Goal: Transaction & Acquisition: Purchase product/service

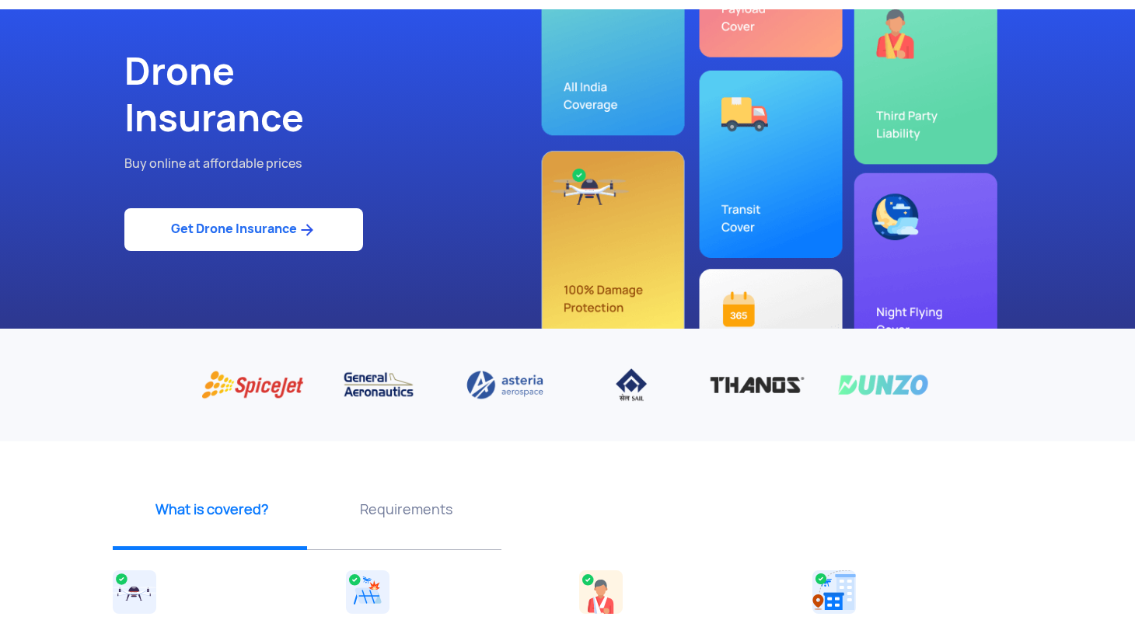
scroll to position [105, 0]
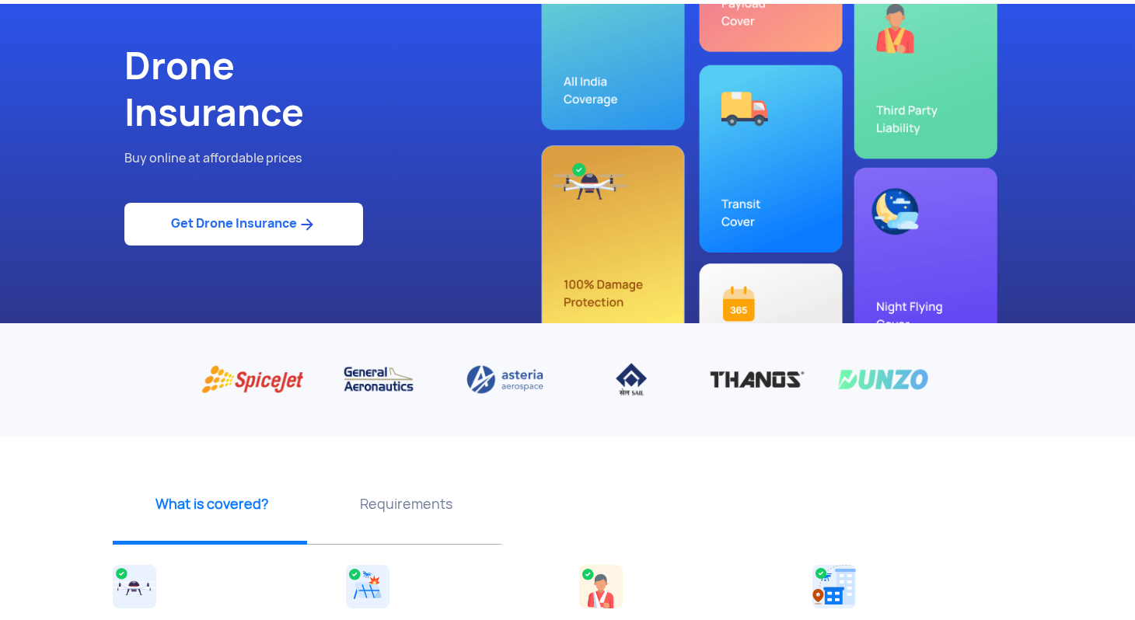
click at [295, 231] on link "Get Drone Insurance" at bounding box center [243, 224] width 239 height 43
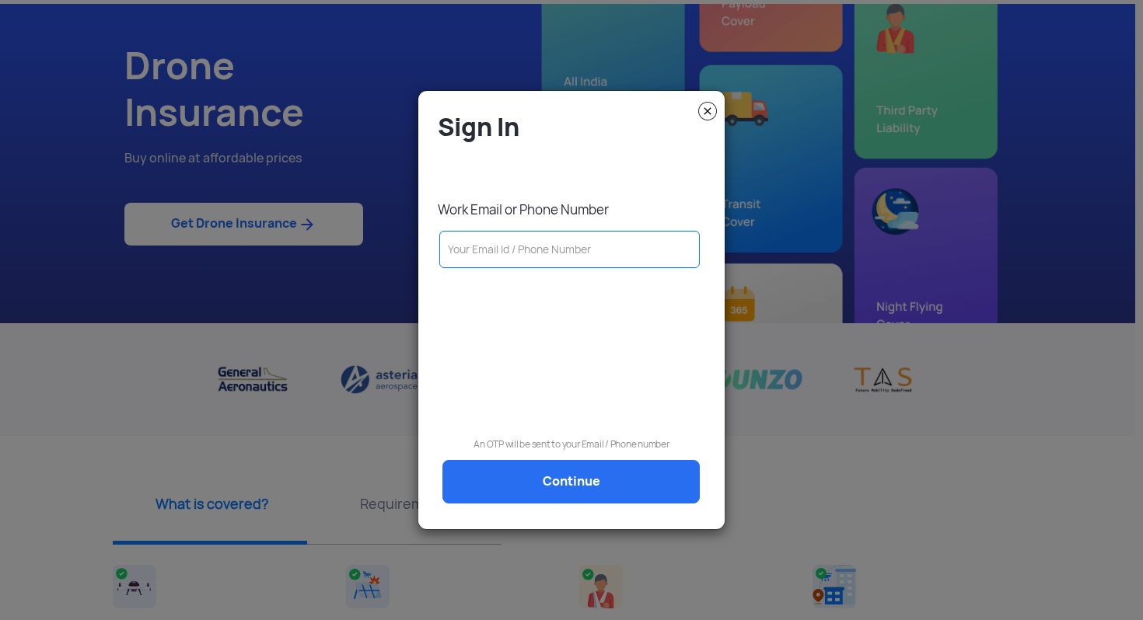
click at [708, 110] on img at bounding box center [707, 111] width 19 height 19
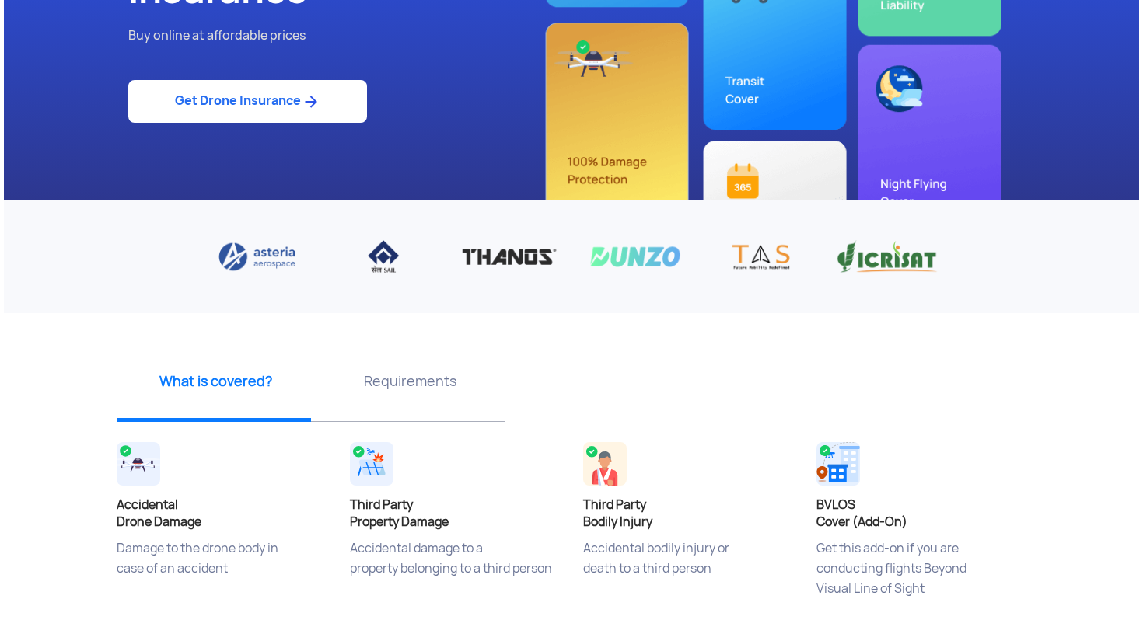
scroll to position [0, 0]
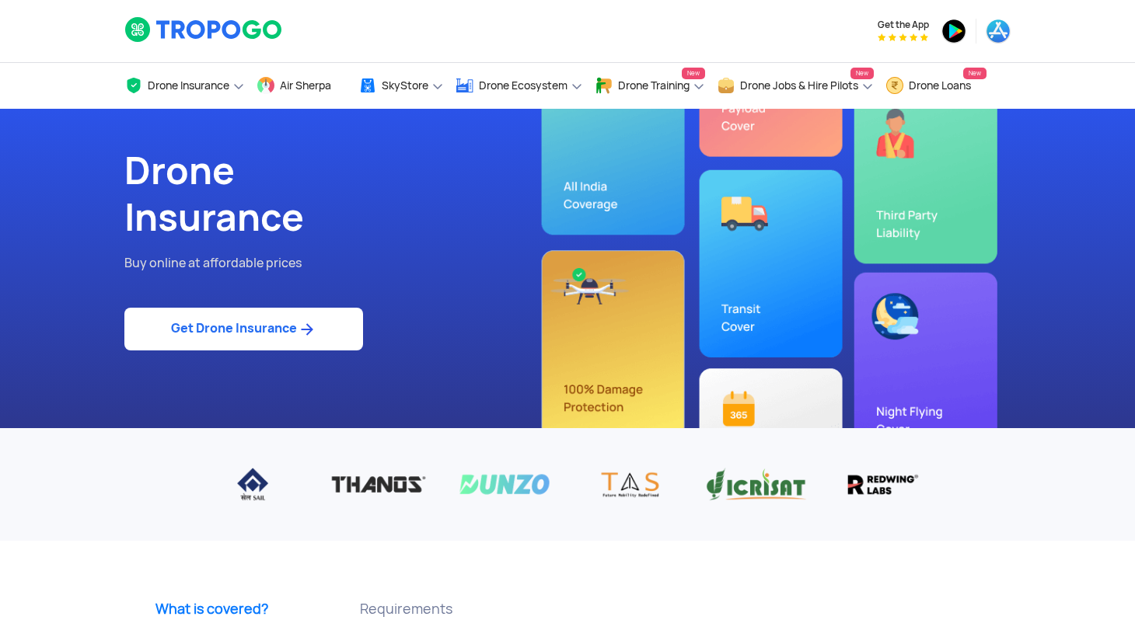
click at [297, 321] on link "Get Drone Insurance" at bounding box center [243, 329] width 239 height 43
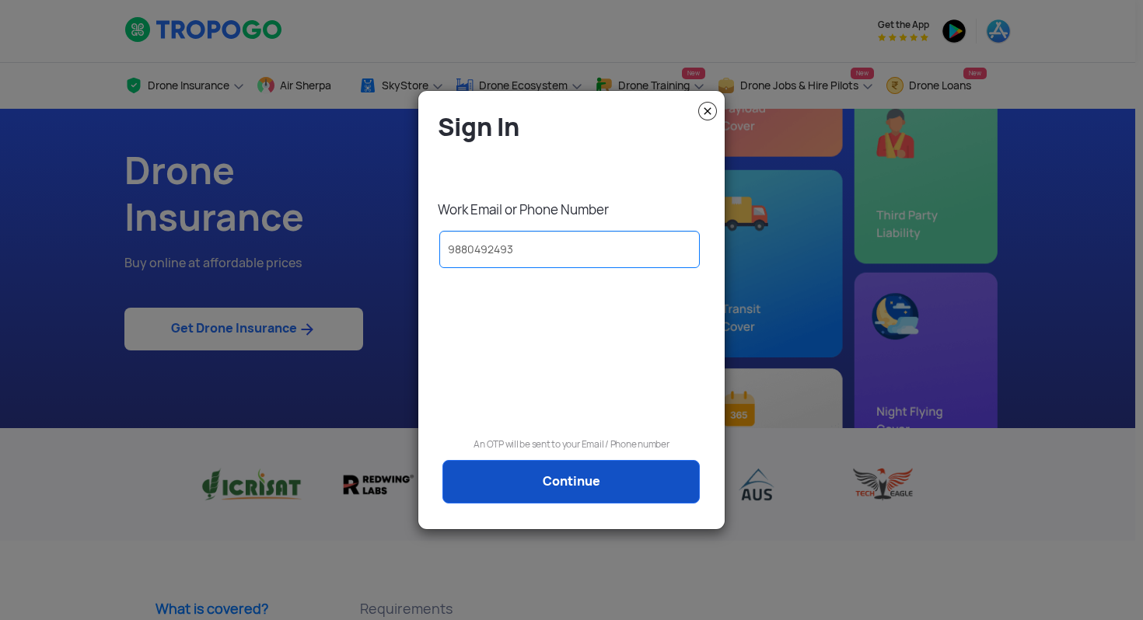
type input "9880492493"
click at [525, 482] on link "Continue" at bounding box center [570, 482] width 257 height 44
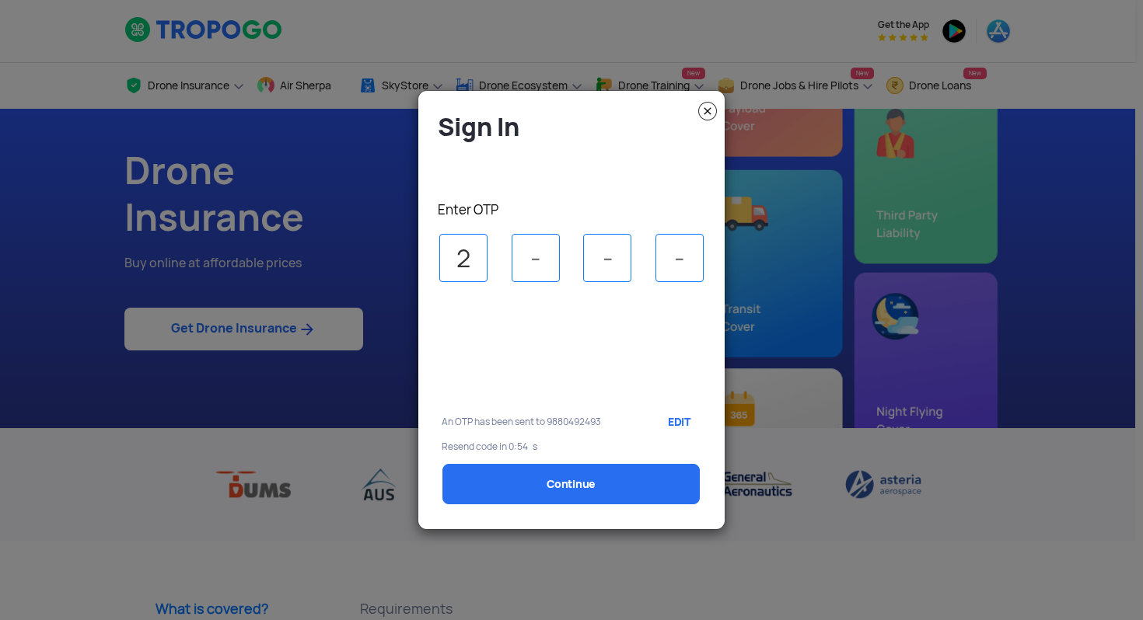
type input "2"
type input "7"
type input "0"
type input "6"
select select "1000000"
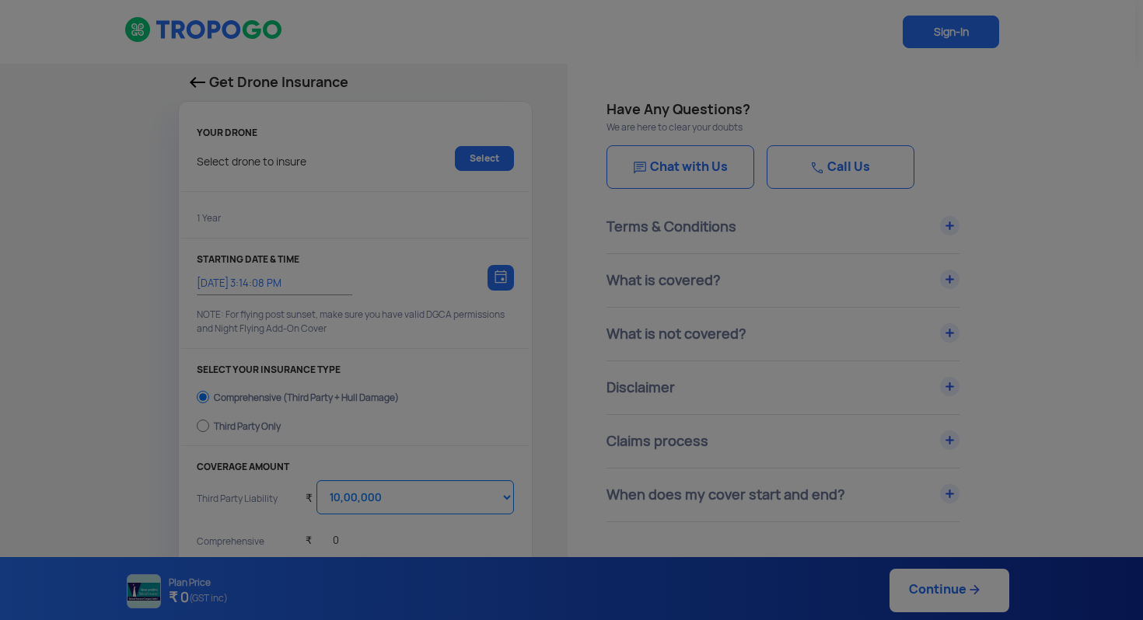
type input "[DATE] 3:24:00 PM"
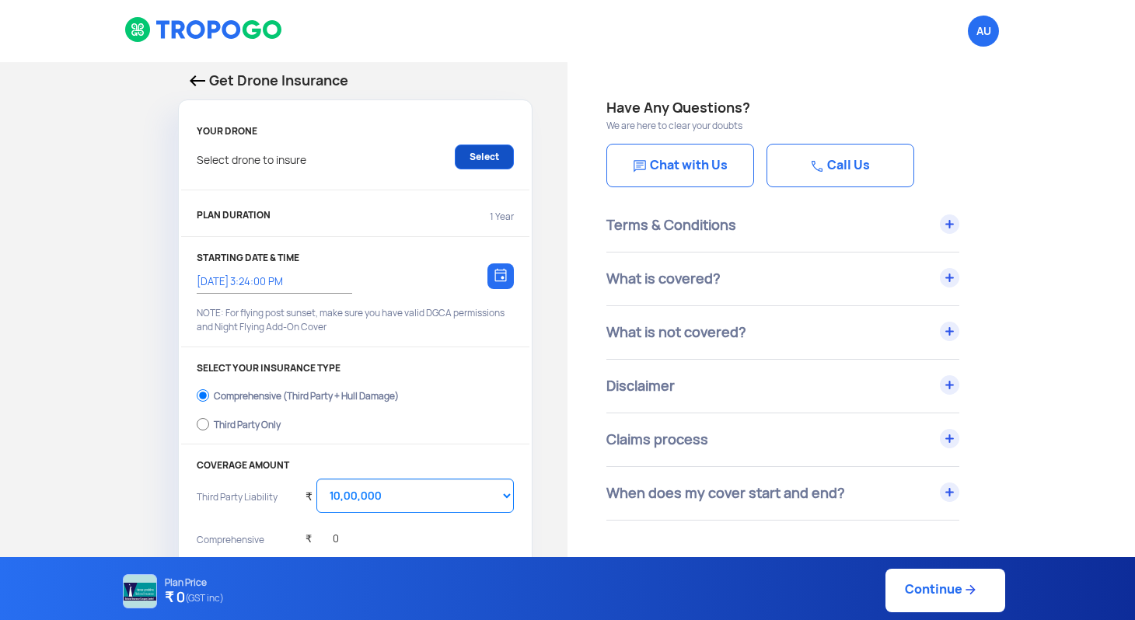
click at [490, 156] on link "Select" at bounding box center [484, 157] width 59 height 25
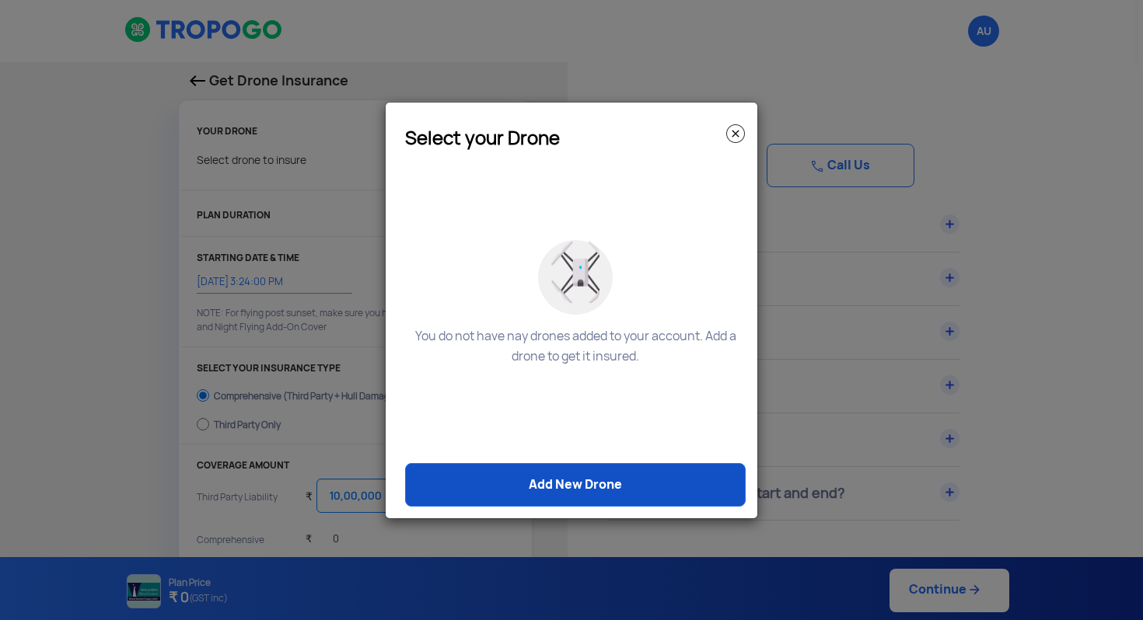
click at [561, 489] on link "Add New Drone" at bounding box center [575, 485] width 341 height 44
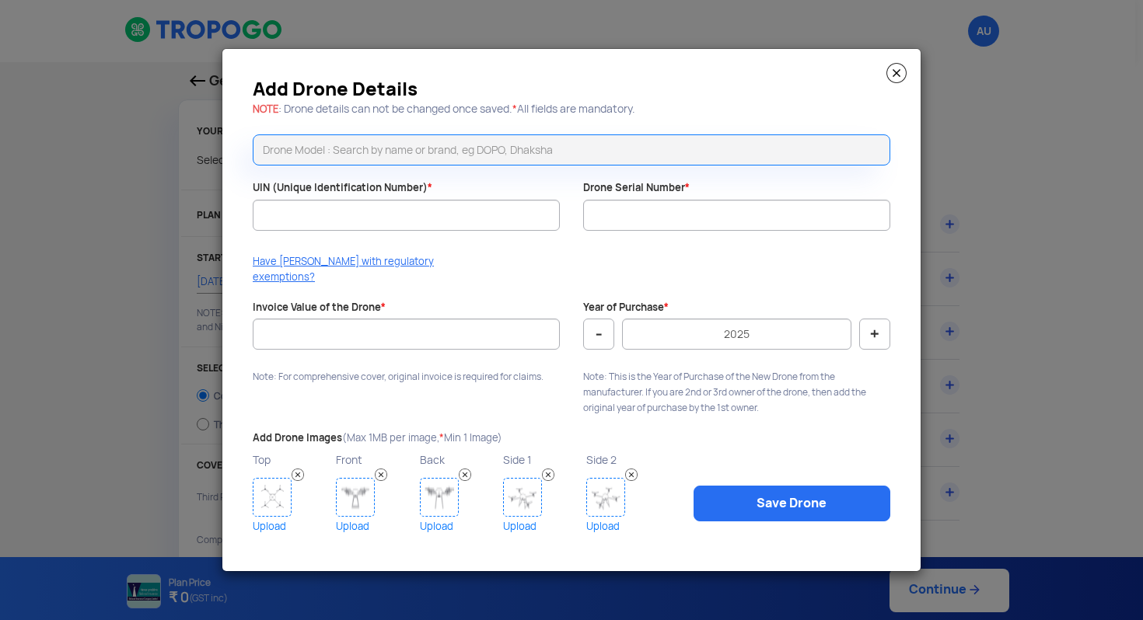
click at [895, 78] on img at bounding box center [896, 73] width 20 height 20
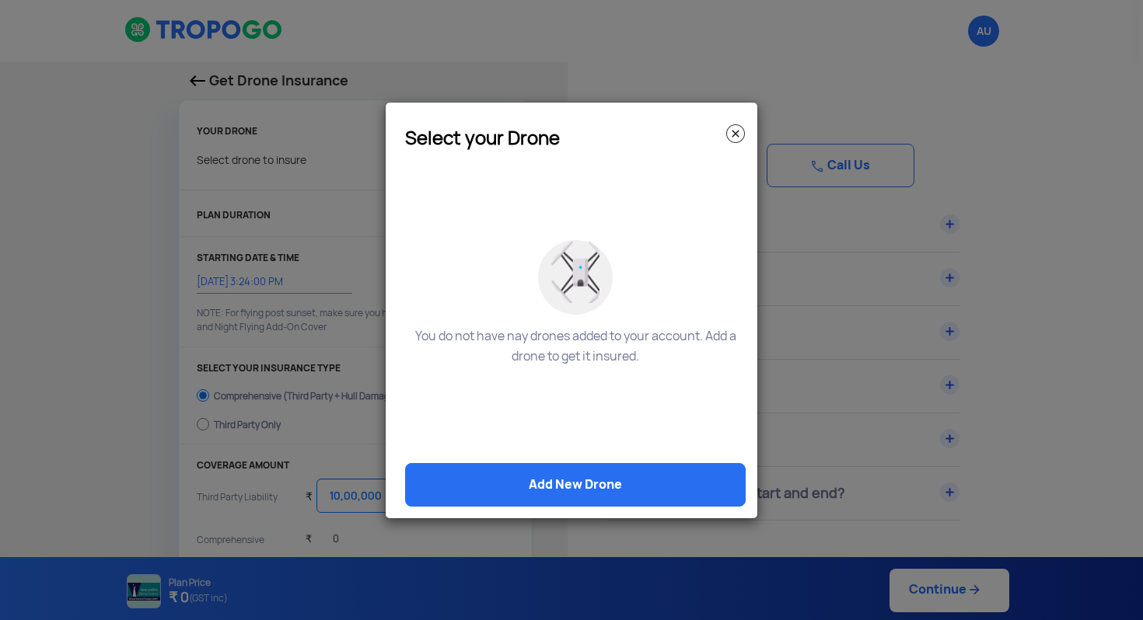
click at [741, 122] on div "Select your Drone" at bounding box center [575, 135] width 364 height 36
click at [736, 131] on img at bounding box center [735, 133] width 19 height 19
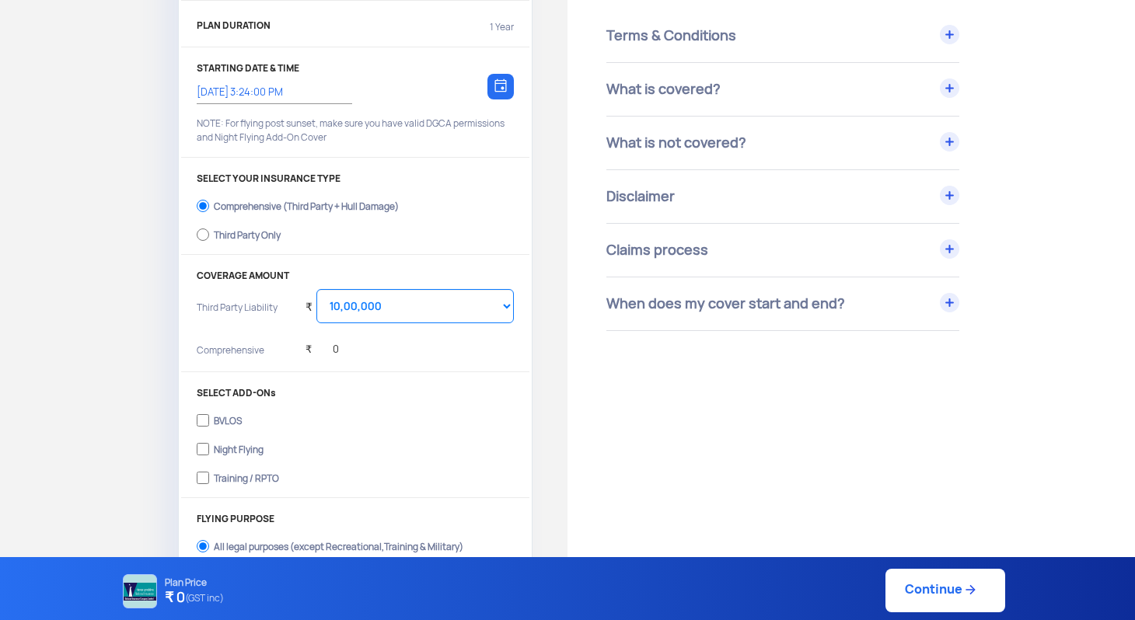
scroll to position [198, 0]
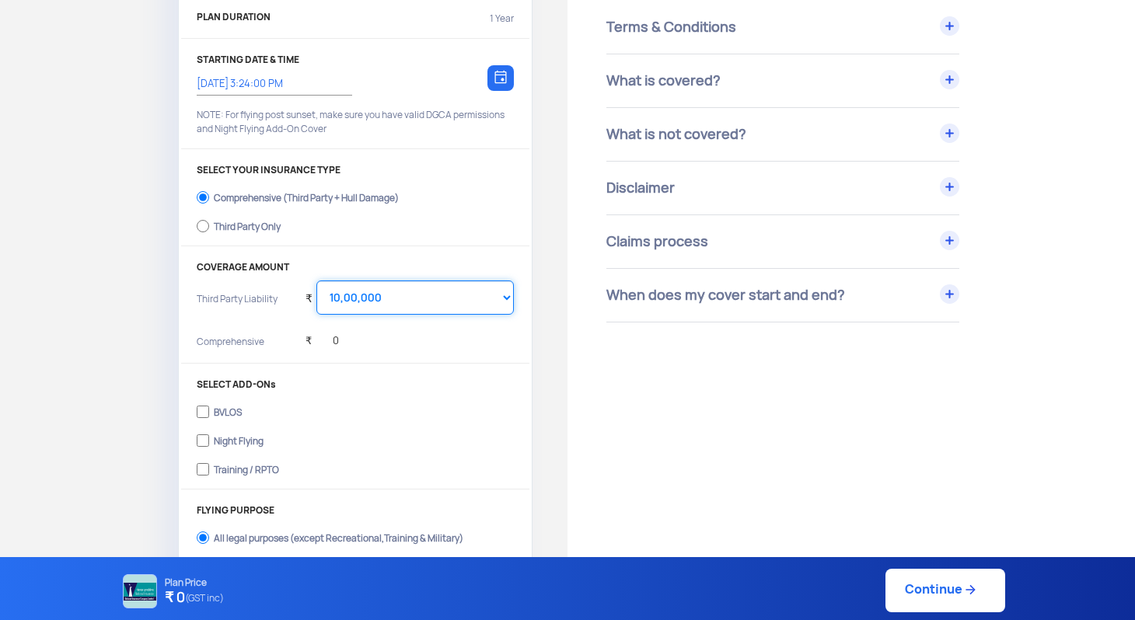
click at [467, 303] on select "Select Amount 10,00,000 15,00,000 20,00,000 25,00,000 30,00,000 35,00,000 40,00…" at bounding box center [414, 298] width 197 height 34
click at [316, 281] on select "Select Amount 10,00,000 15,00,000 20,00,000 25,00,000 30,00,000 35,00,000 40,00…" at bounding box center [414, 298] width 197 height 34
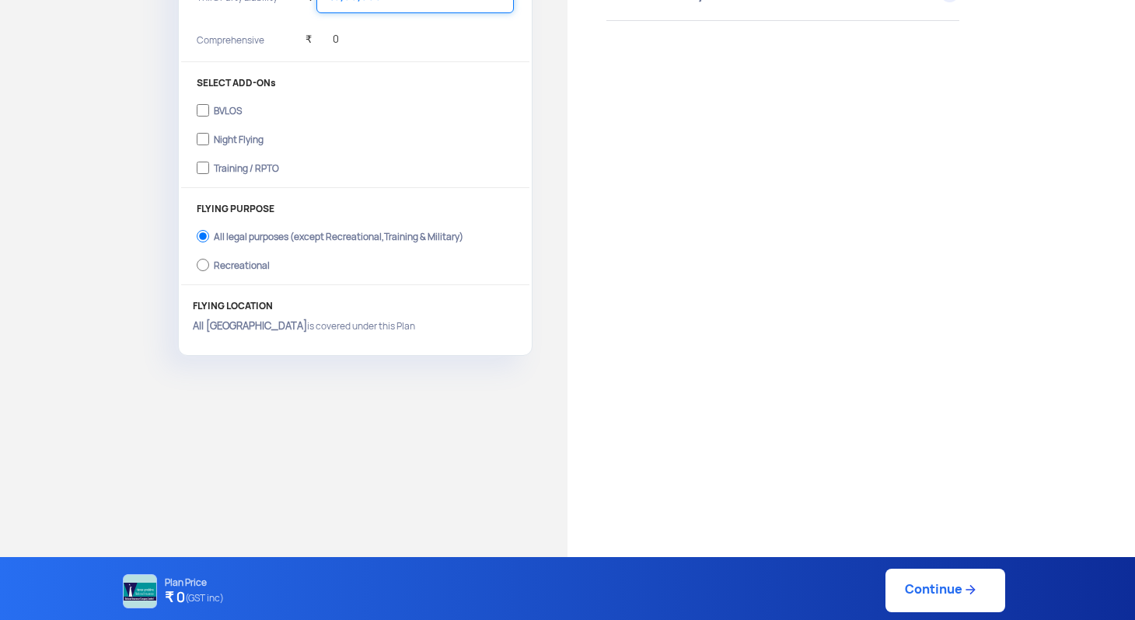
scroll to position [568, 0]
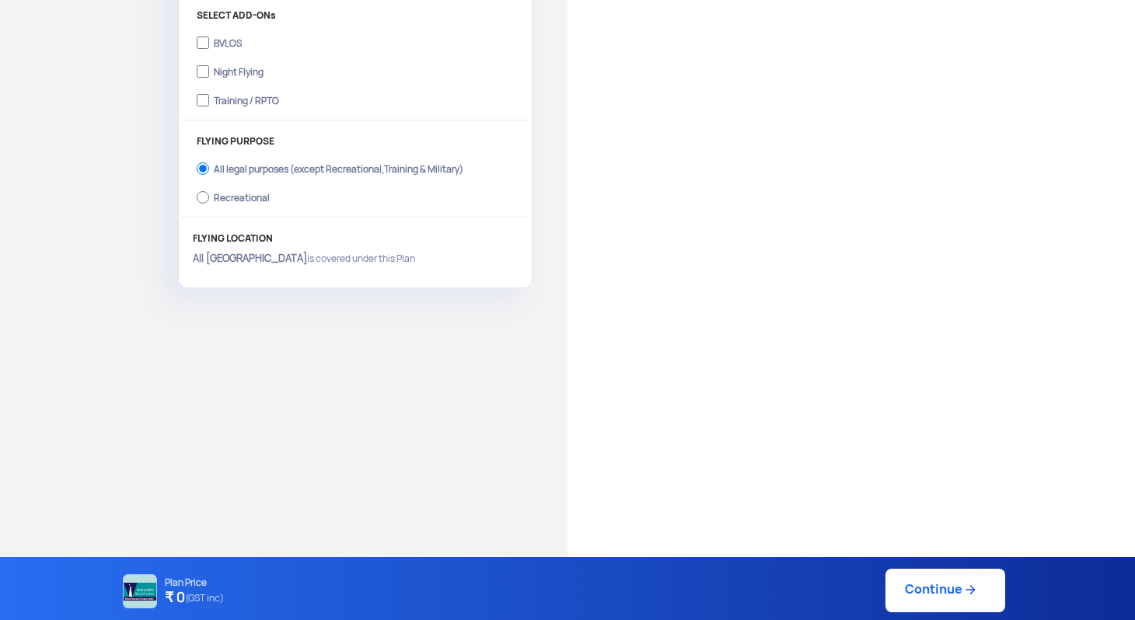
click at [235, 199] on div "Recreational" at bounding box center [242, 196] width 56 height 6
click at [209, 203] on input "Recreational" at bounding box center [203, 198] width 12 height 22
radio input "true"
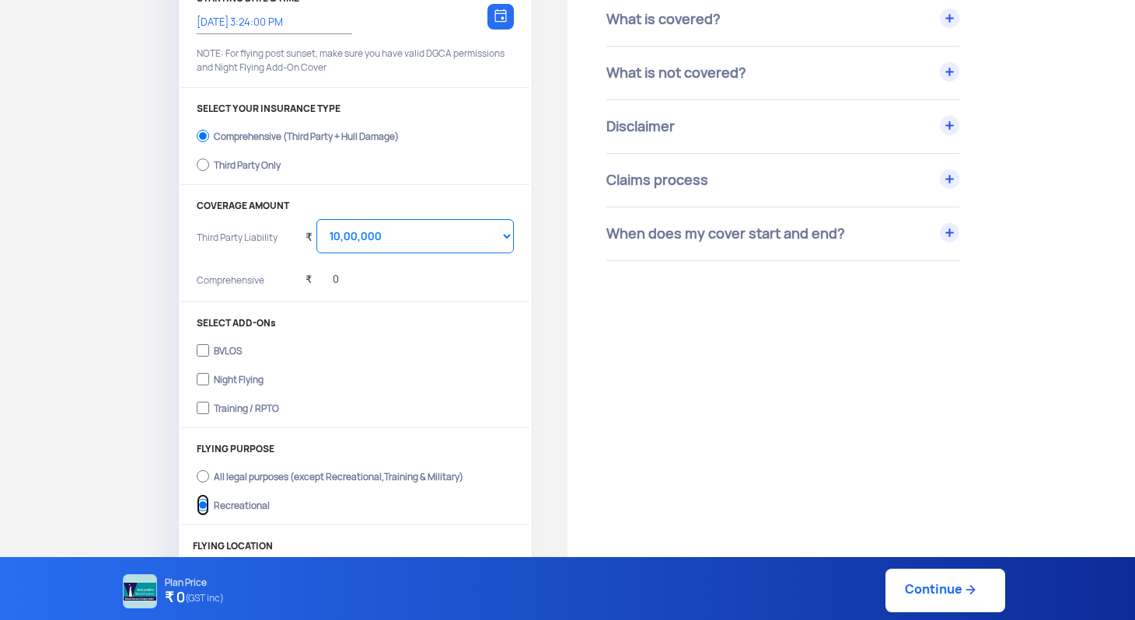
scroll to position [0, 0]
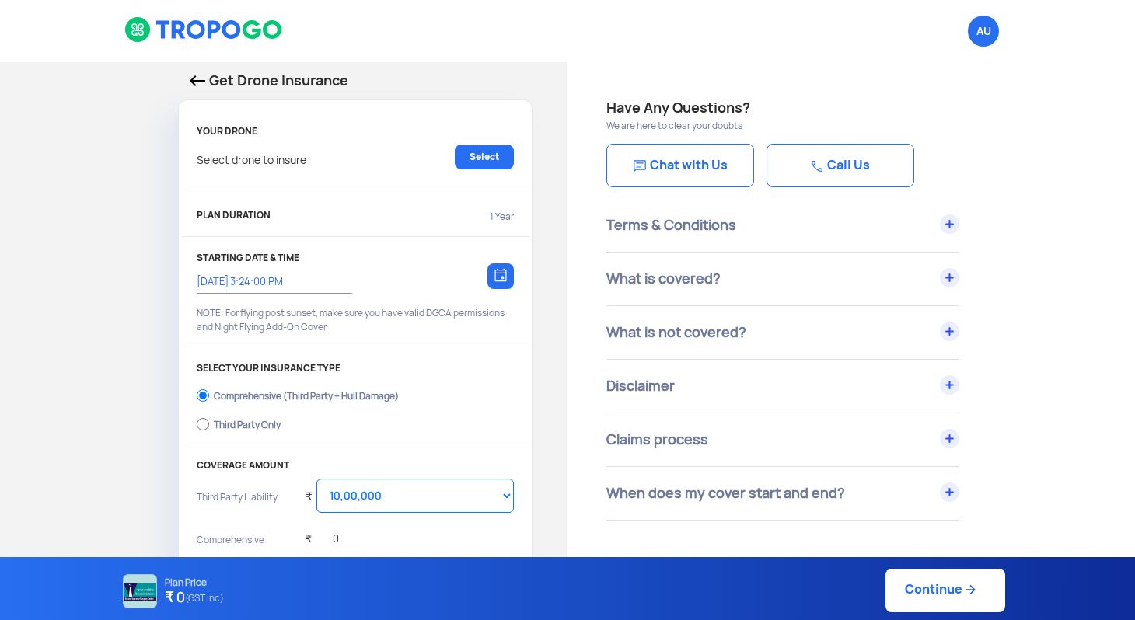
click at [660, 277] on div "What is covered?" at bounding box center [782, 279] width 353 height 53
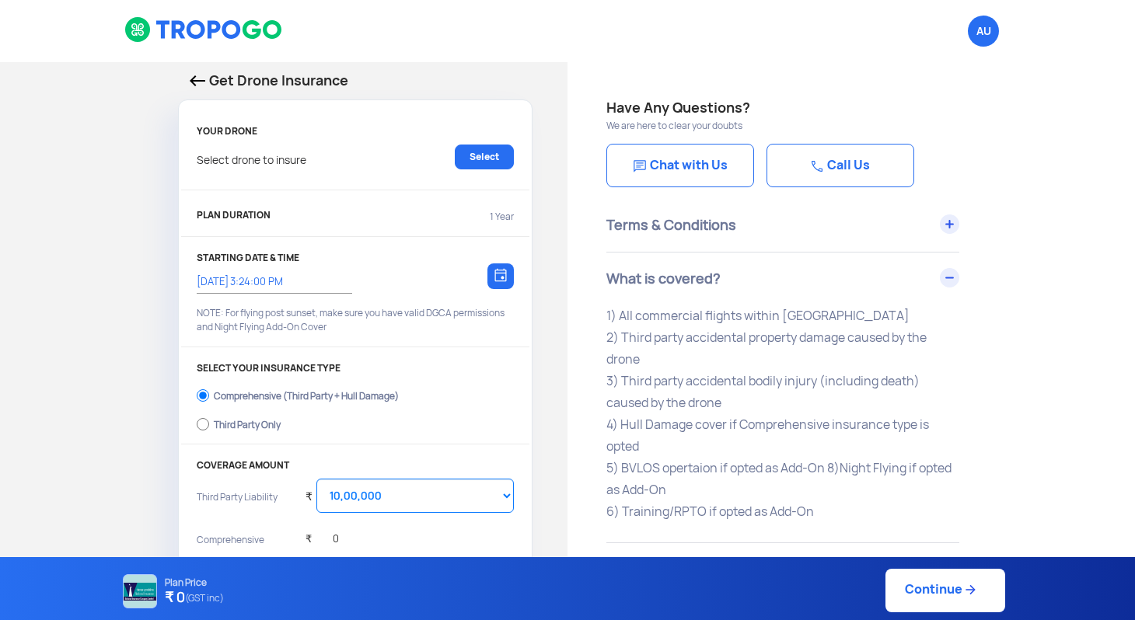
click at [660, 277] on div "What is covered?" at bounding box center [782, 279] width 353 height 53
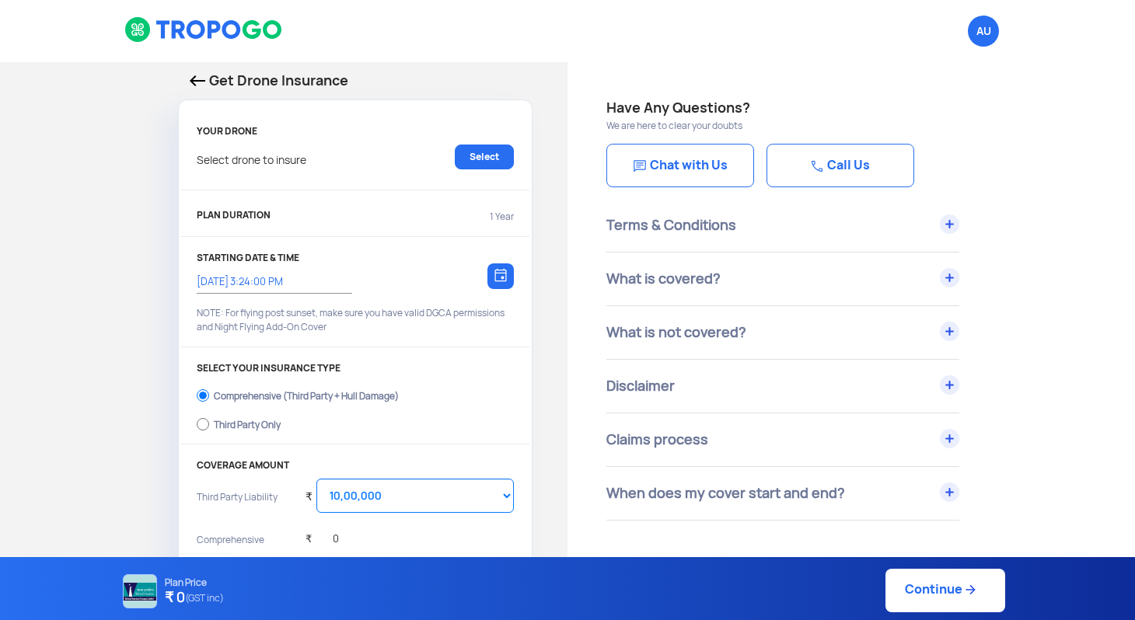
click at [671, 333] on div "What is not covered?" at bounding box center [782, 332] width 353 height 53
